Goal: Check status: Check status

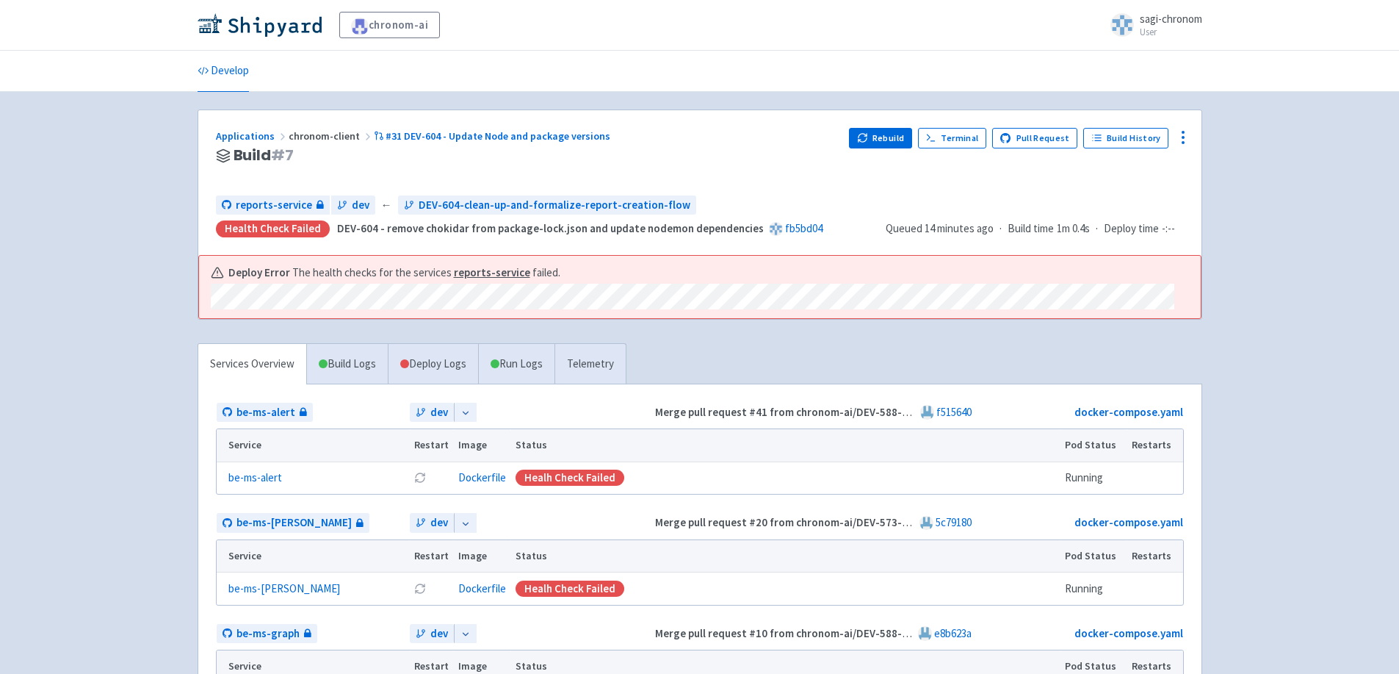
click at [234, 79] on link "Develop" at bounding box center [223, 71] width 51 height 41
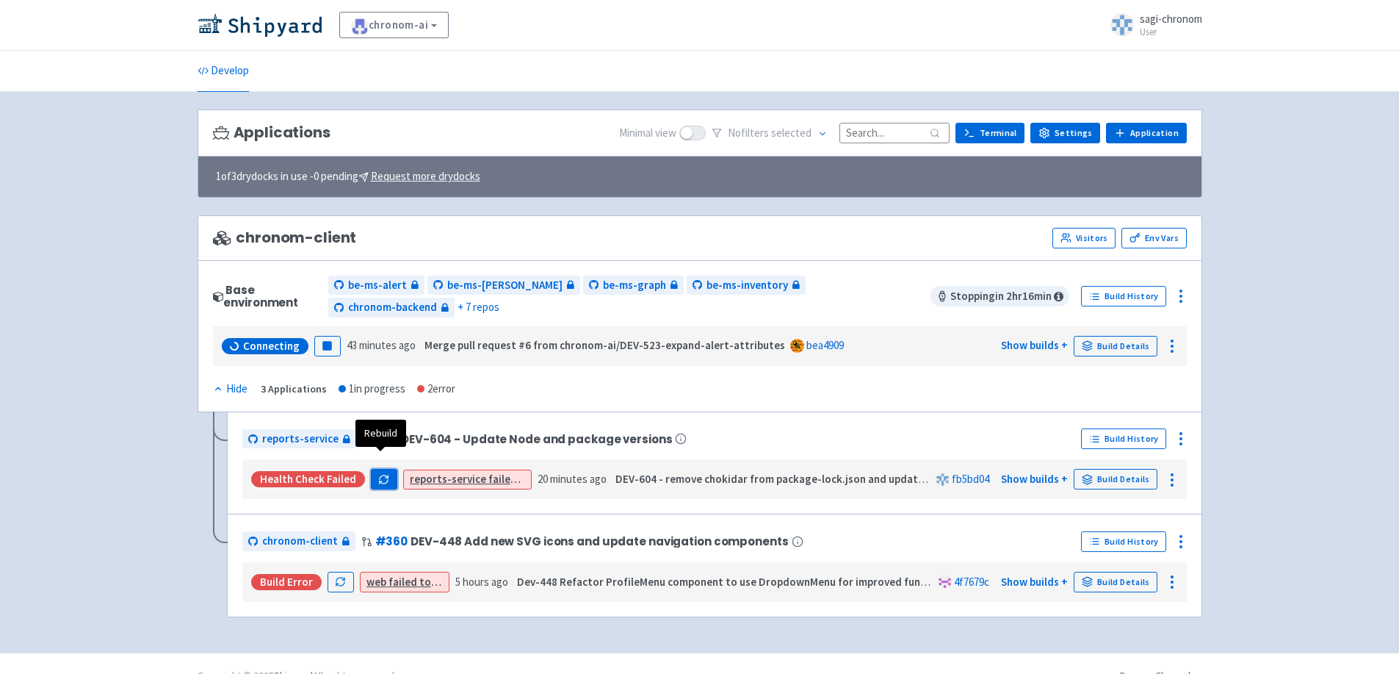
click at [378, 474] on icon "button" at bounding box center [383, 479] width 11 height 11
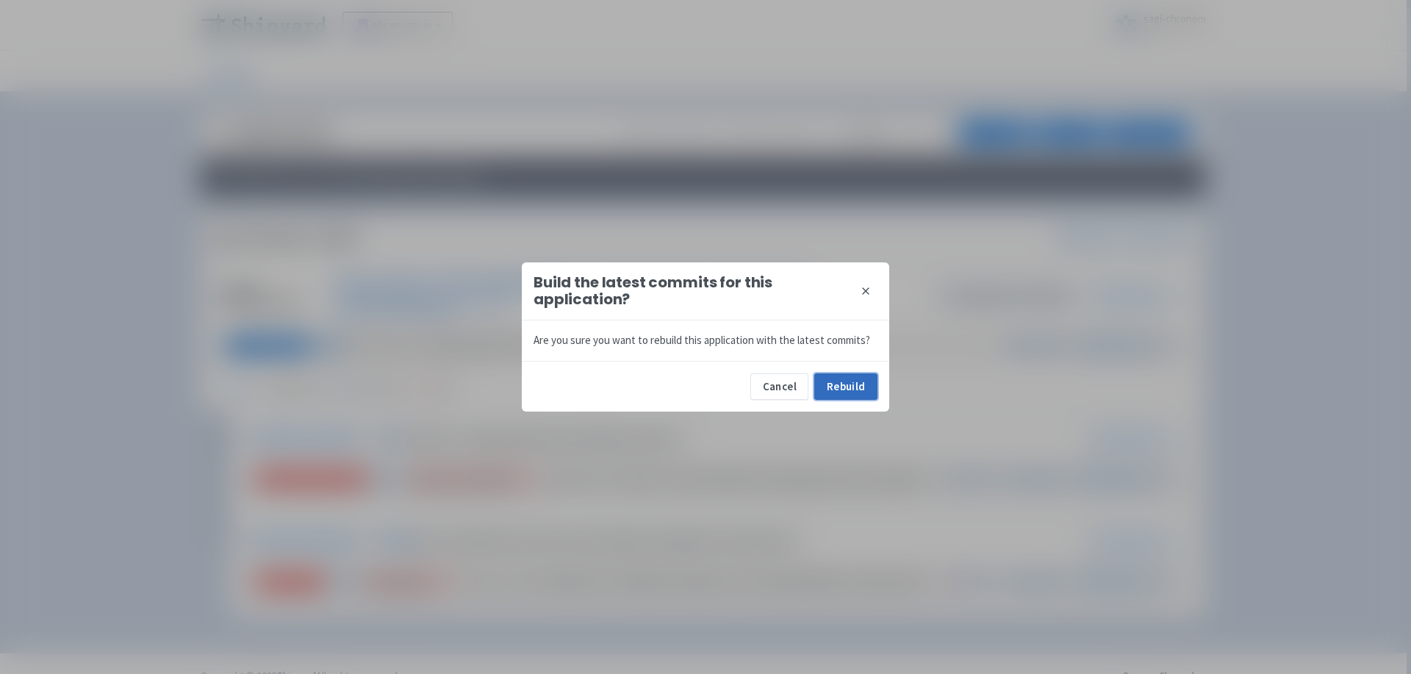
click at [858, 385] on button "Rebuild" at bounding box center [845, 386] width 63 height 26
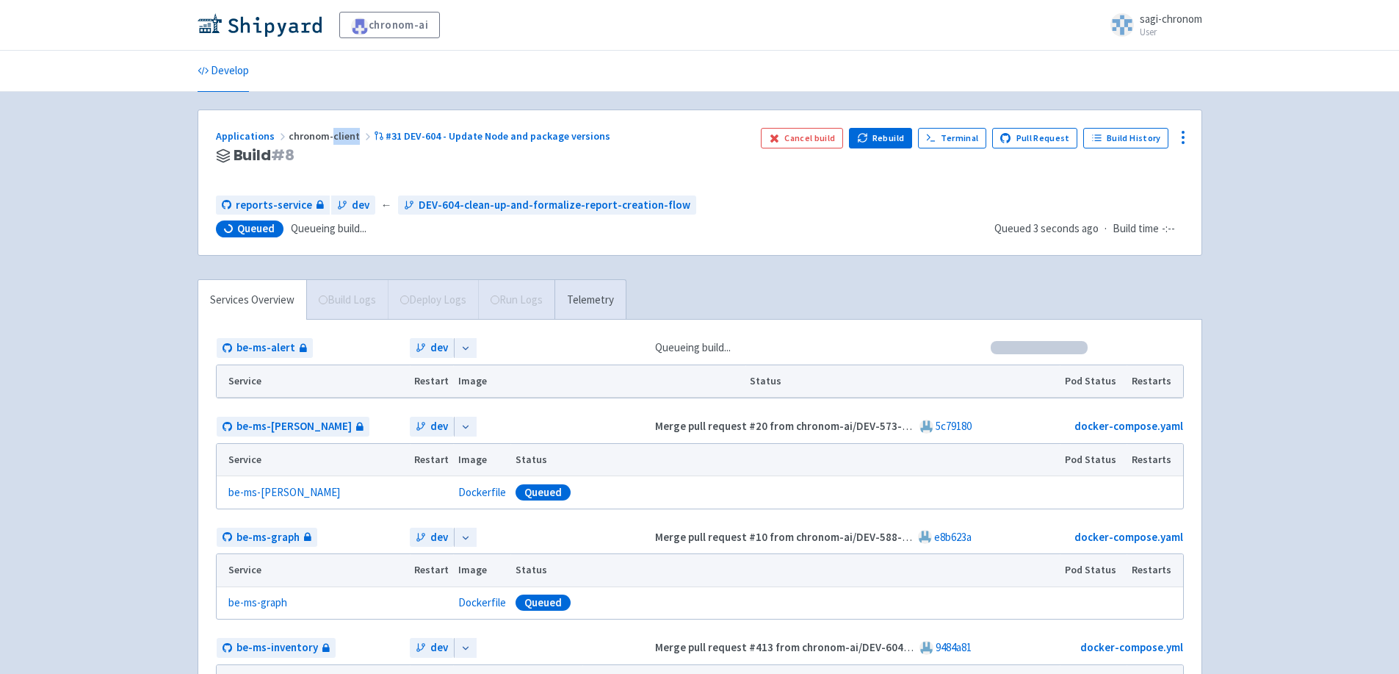
drag, startPoint x: 326, startPoint y: 138, endPoint x: 352, endPoint y: 139, distance: 25.7
click at [352, 139] on span "chronom-client" at bounding box center [331, 135] width 85 height 13
click at [290, 159] on span "# 8" at bounding box center [283, 155] width 24 height 21
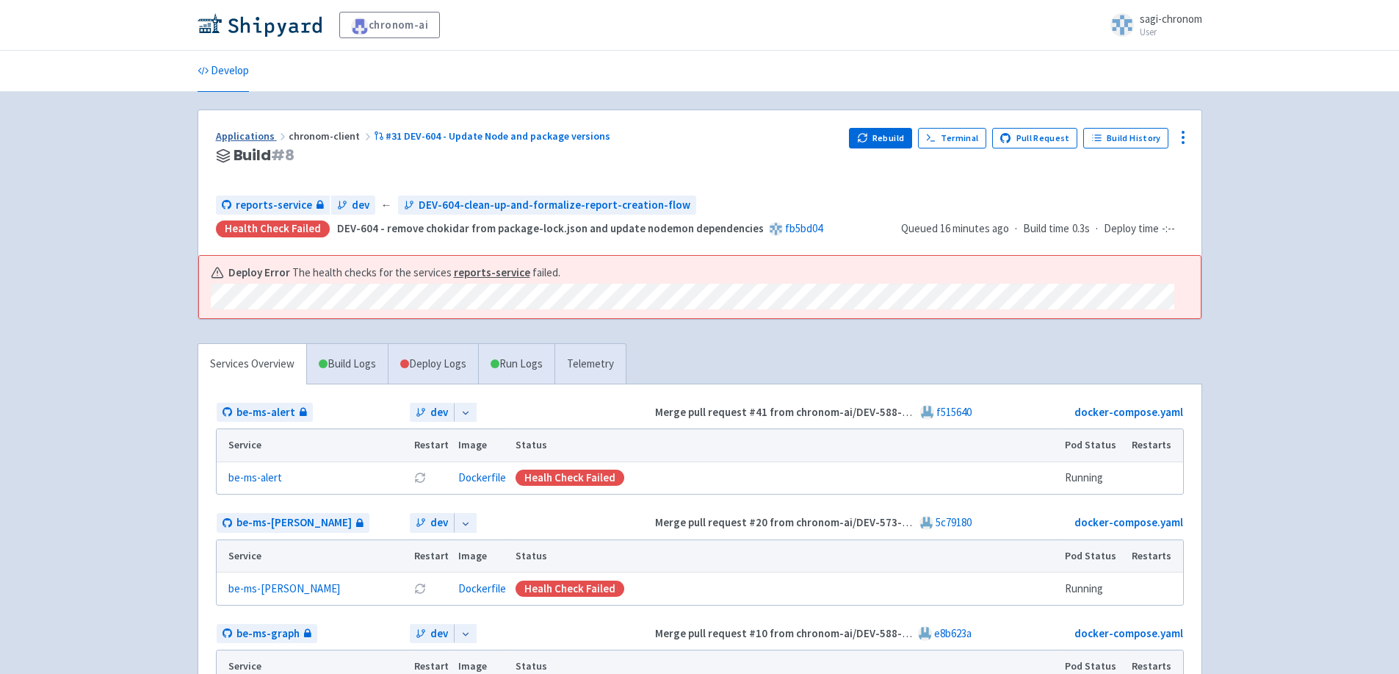
click at [253, 139] on link "Applications" at bounding box center [252, 135] width 73 height 13
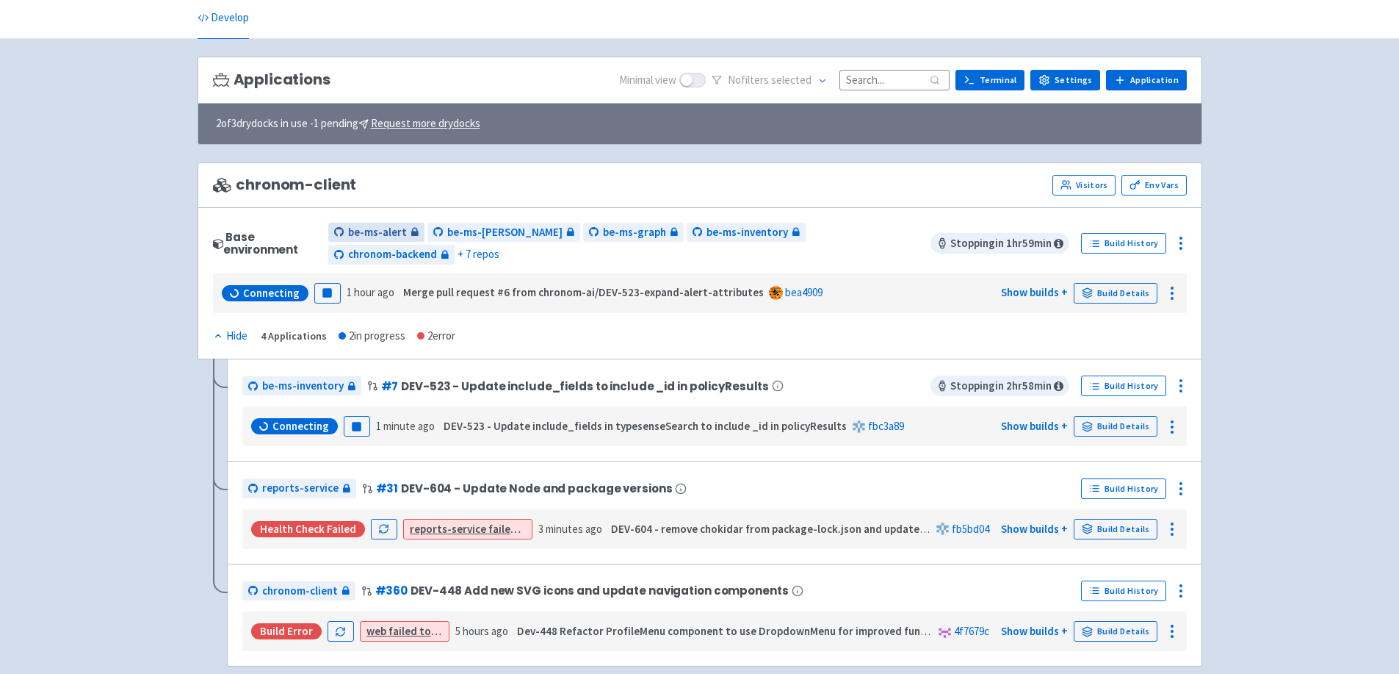
scroll to position [109, 0]
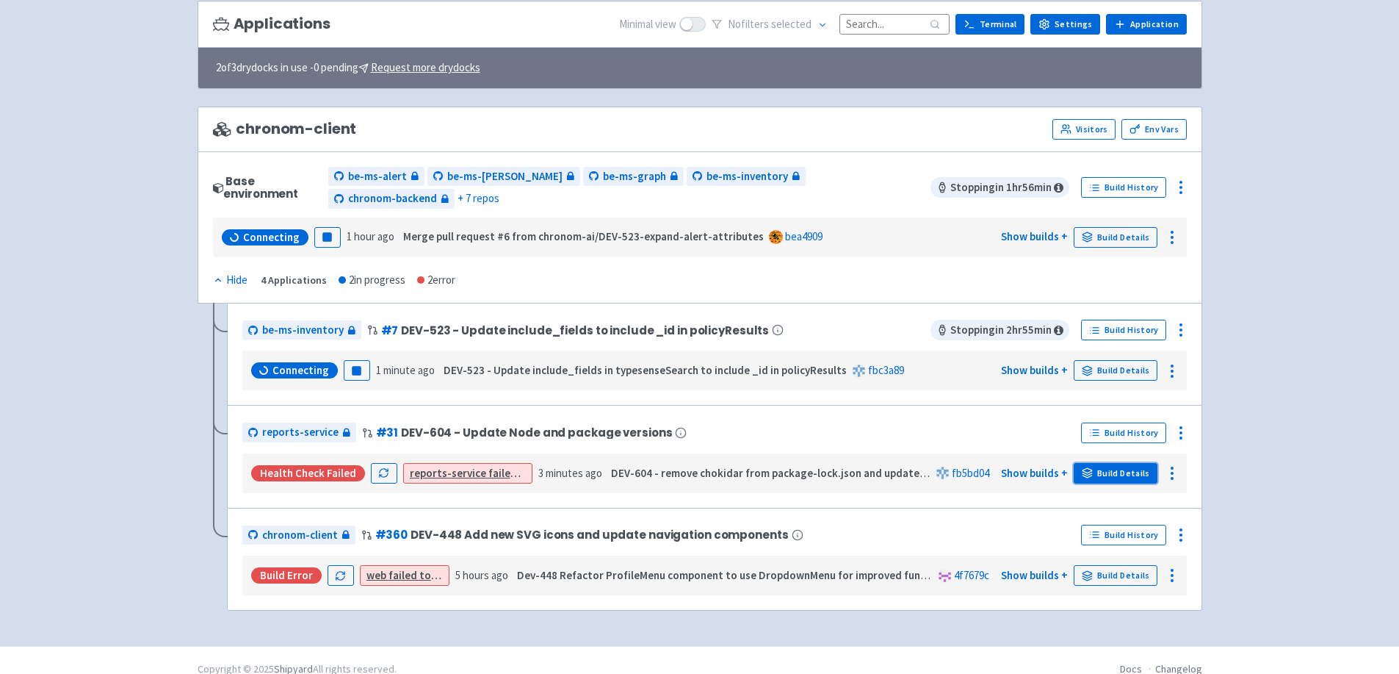
click at [1120, 463] on link "Build Details" at bounding box center [1116, 473] width 84 height 21
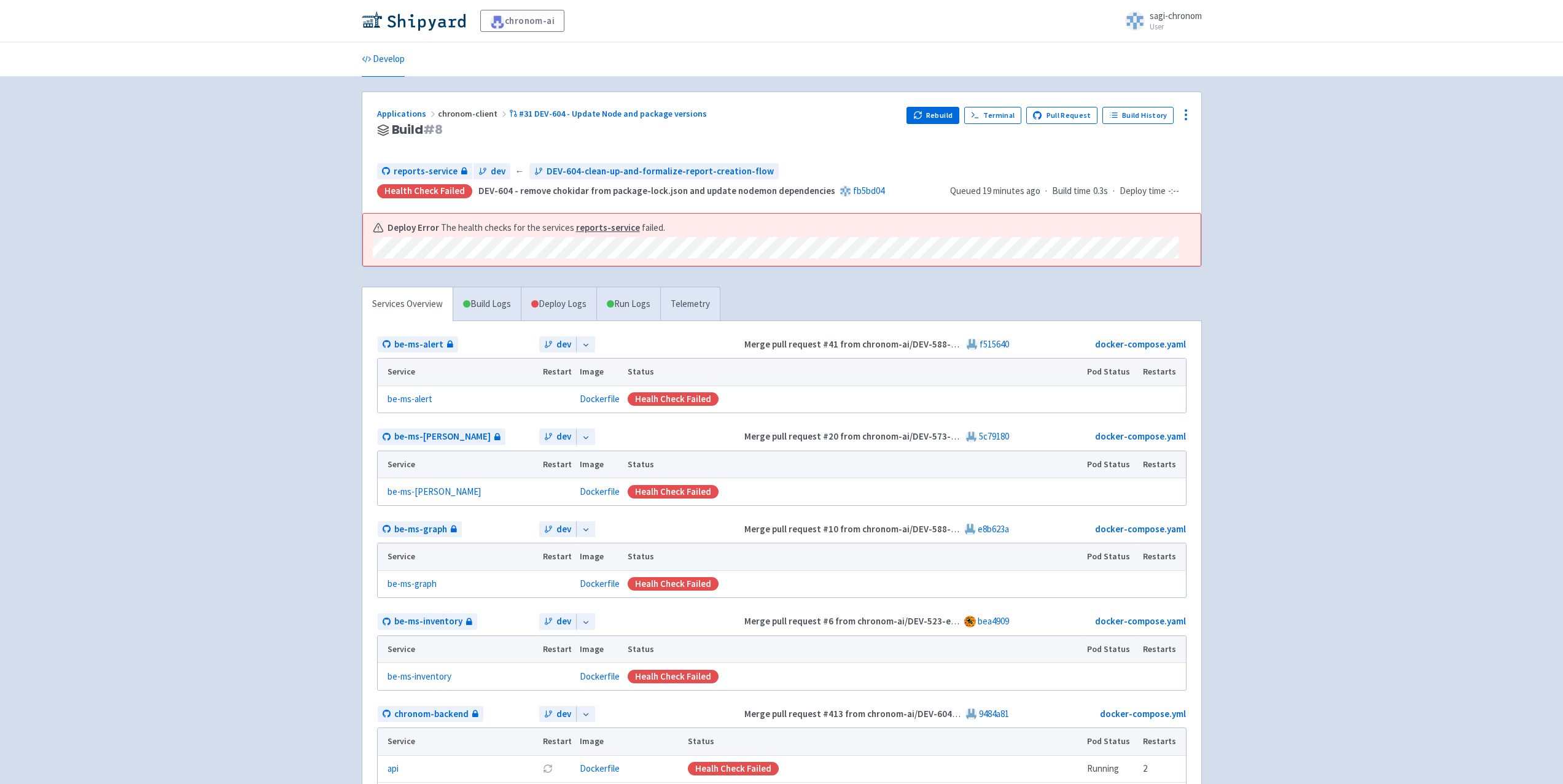
click at [593, 228] on strong "reports-service" at bounding box center [608, 227] width 64 height 12
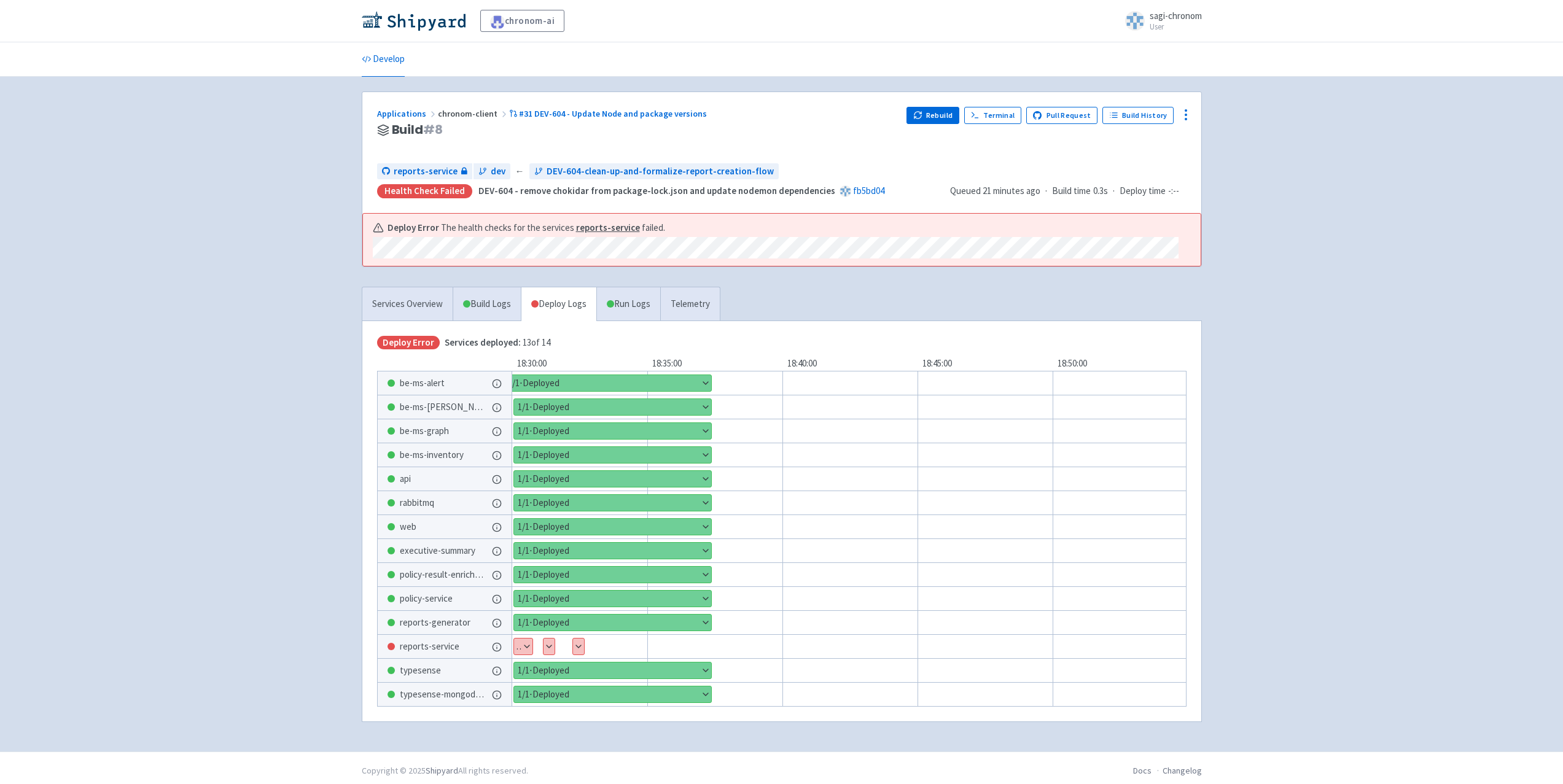
click at [527, 649] on button "Show details" at bounding box center [523, 646] width 18 height 16
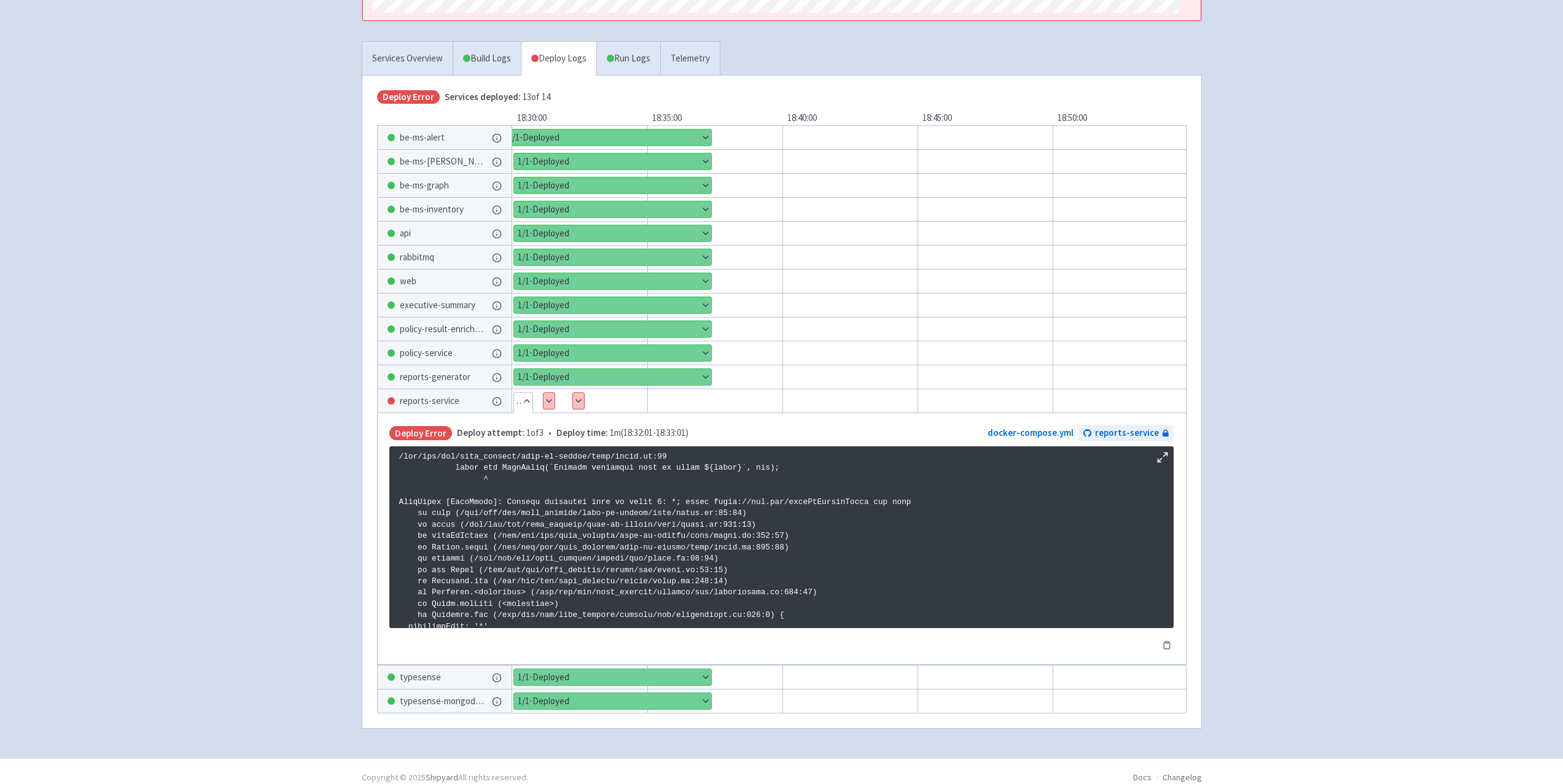
click at [547, 397] on button "Show details" at bounding box center [548, 400] width 11 height 16
click at [582, 400] on button "Show details" at bounding box center [578, 400] width 11 height 16
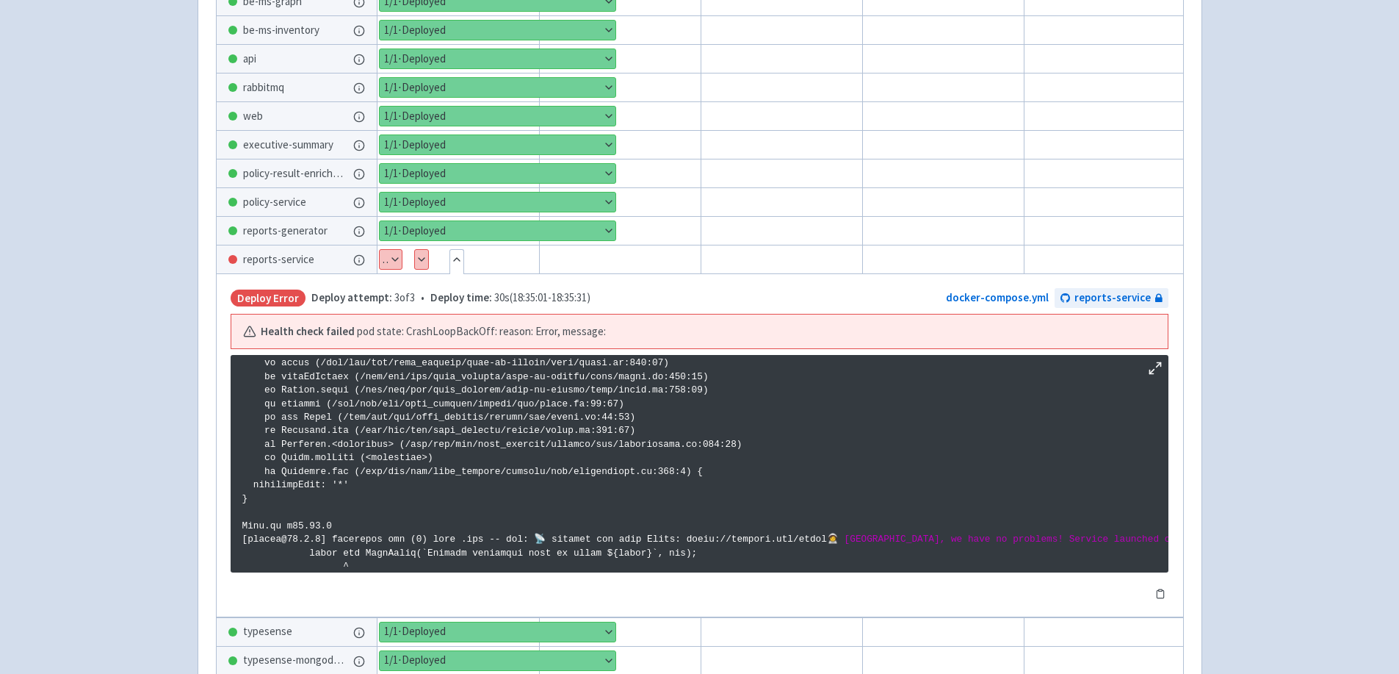
scroll to position [220, 0]
